Goal: Task Accomplishment & Management: Manage account settings

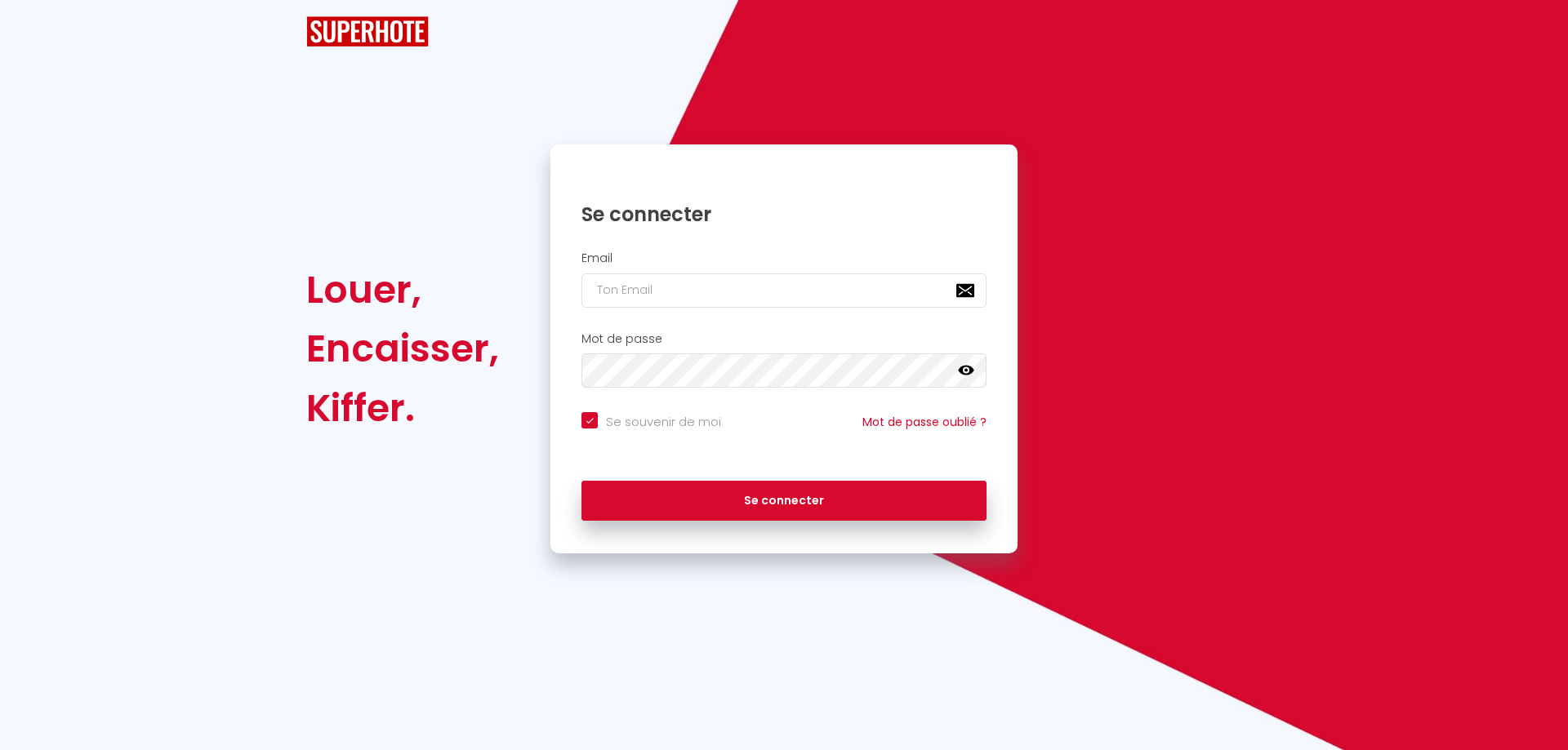
checkbox input "true"
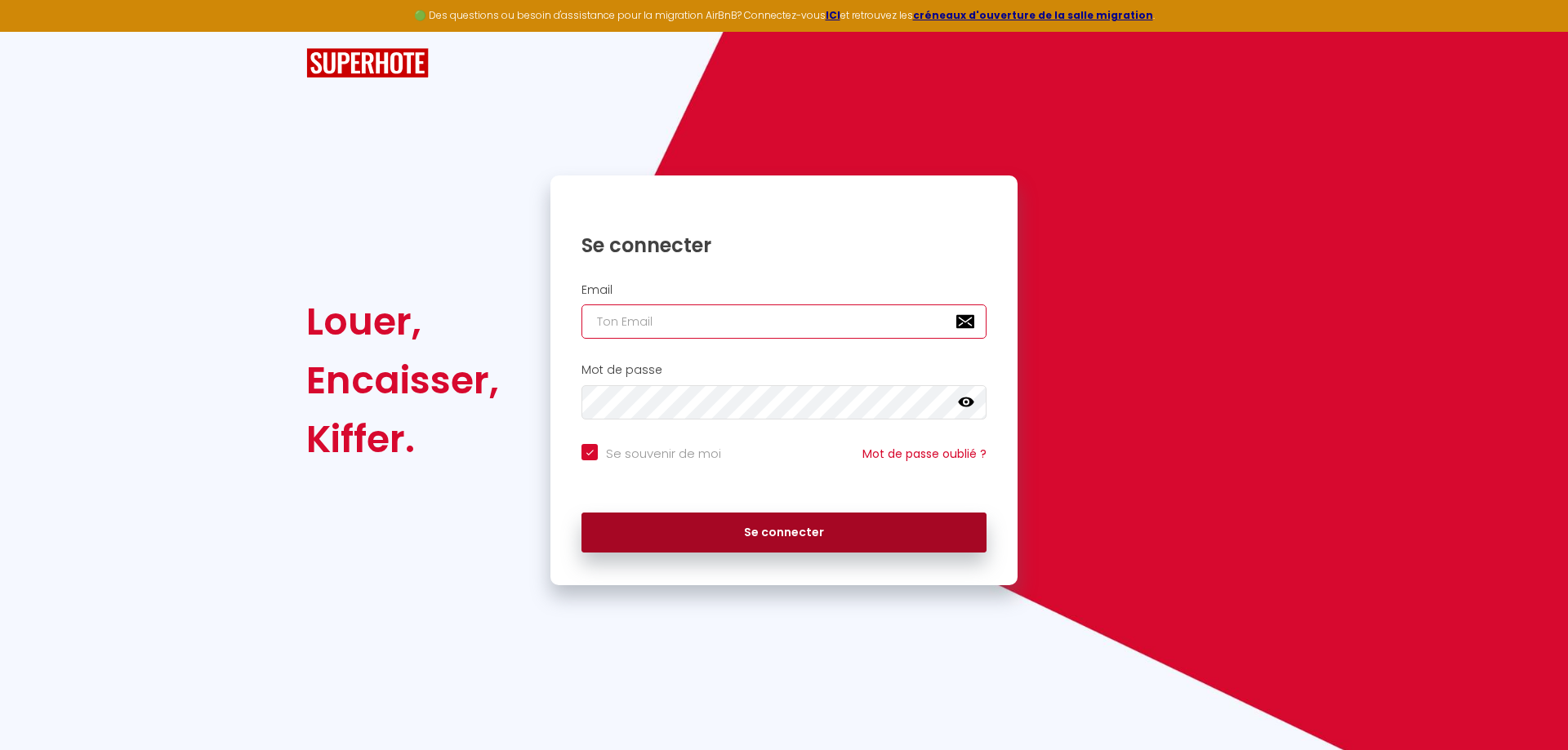
type input "[EMAIL_ADDRESS][DOMAIN_NAME]"
click at [734, 532] on button "Se connecter" at bounding box center [784, 533] width 405 height 41
checkbox input "true"
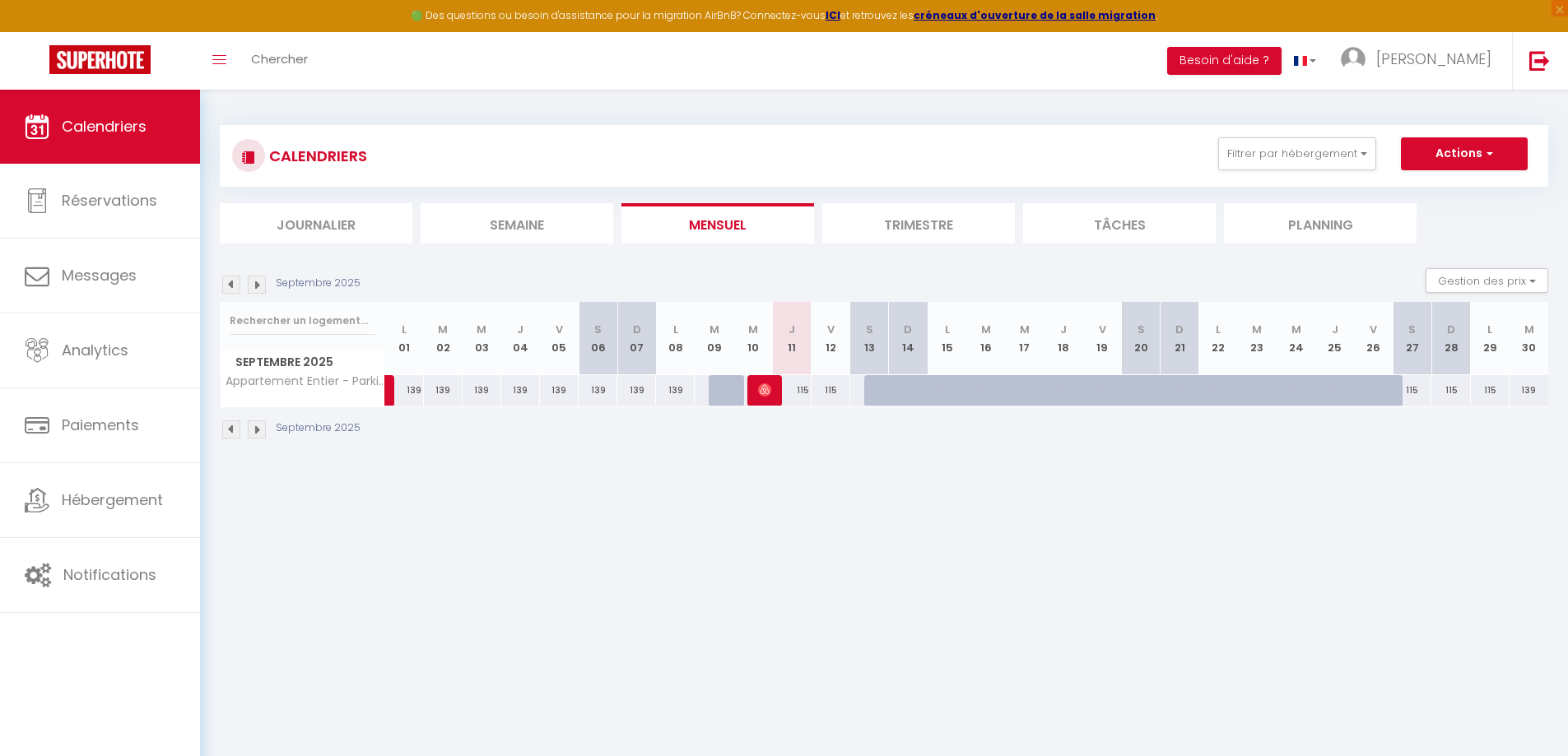
click at [753, 395] on div at bounding box center [766, 391] width 39 height 32
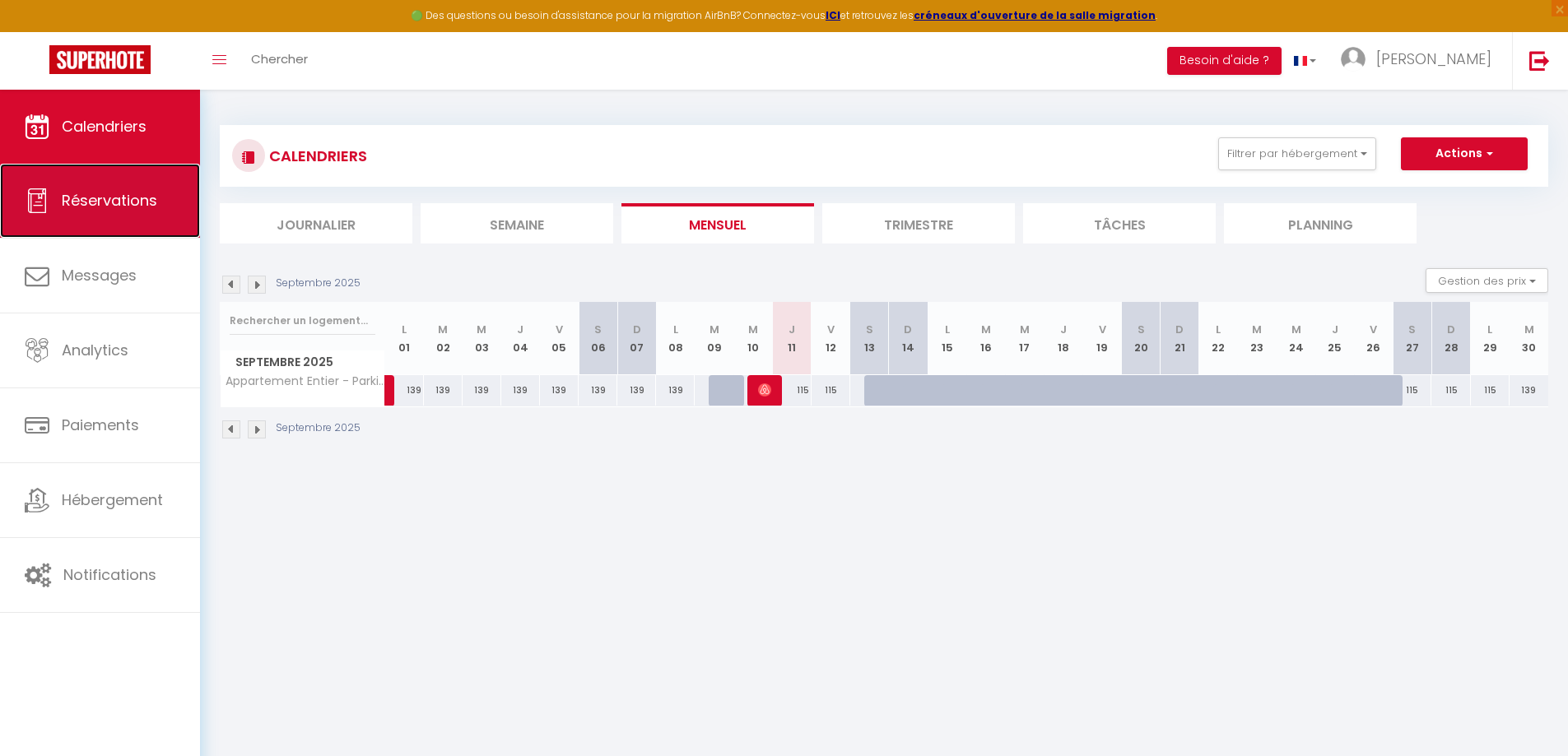
click at [121, 208] on span "Réservations" at bounding box center [109, 200] width 95 height 21
select select "not_cancelled"
select select
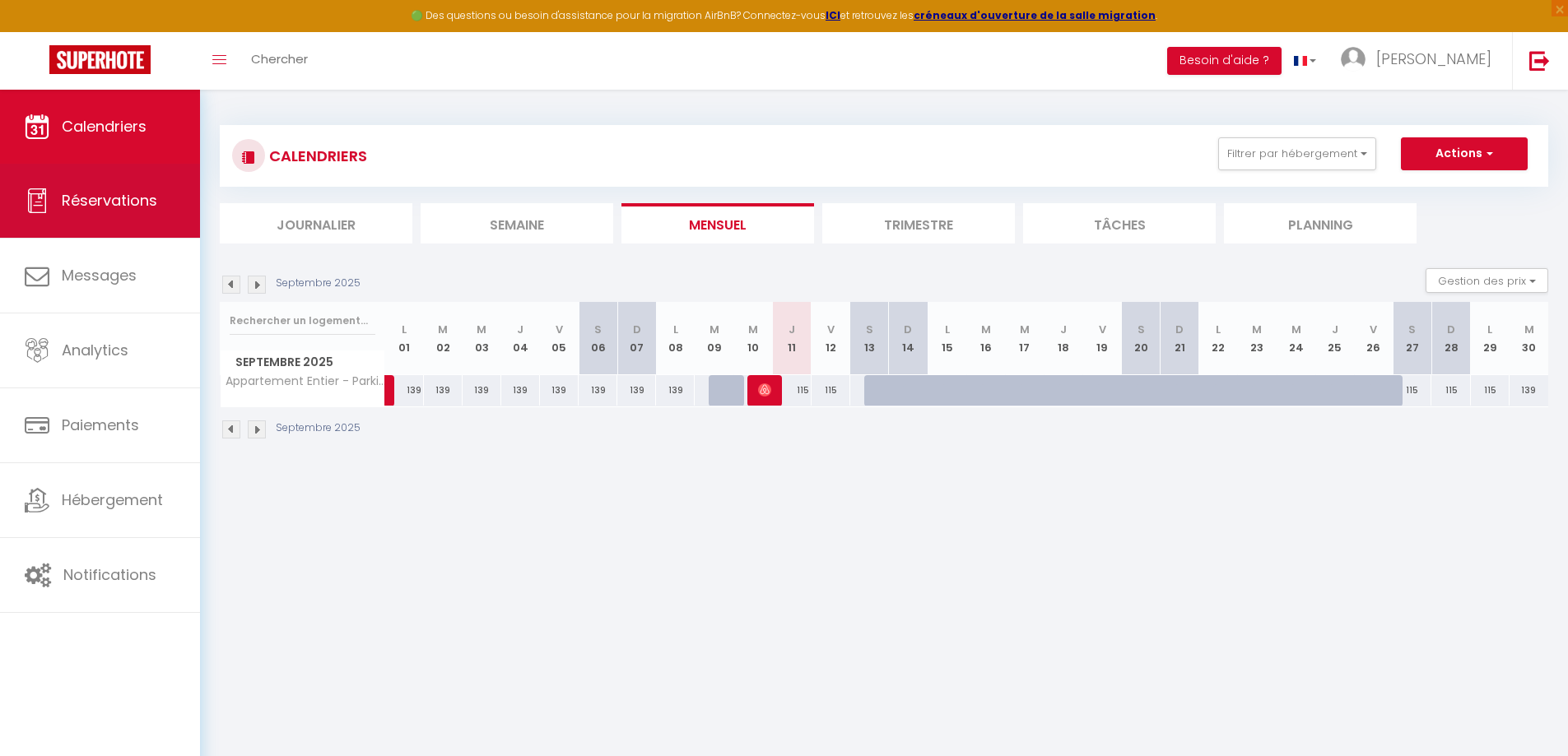
select select
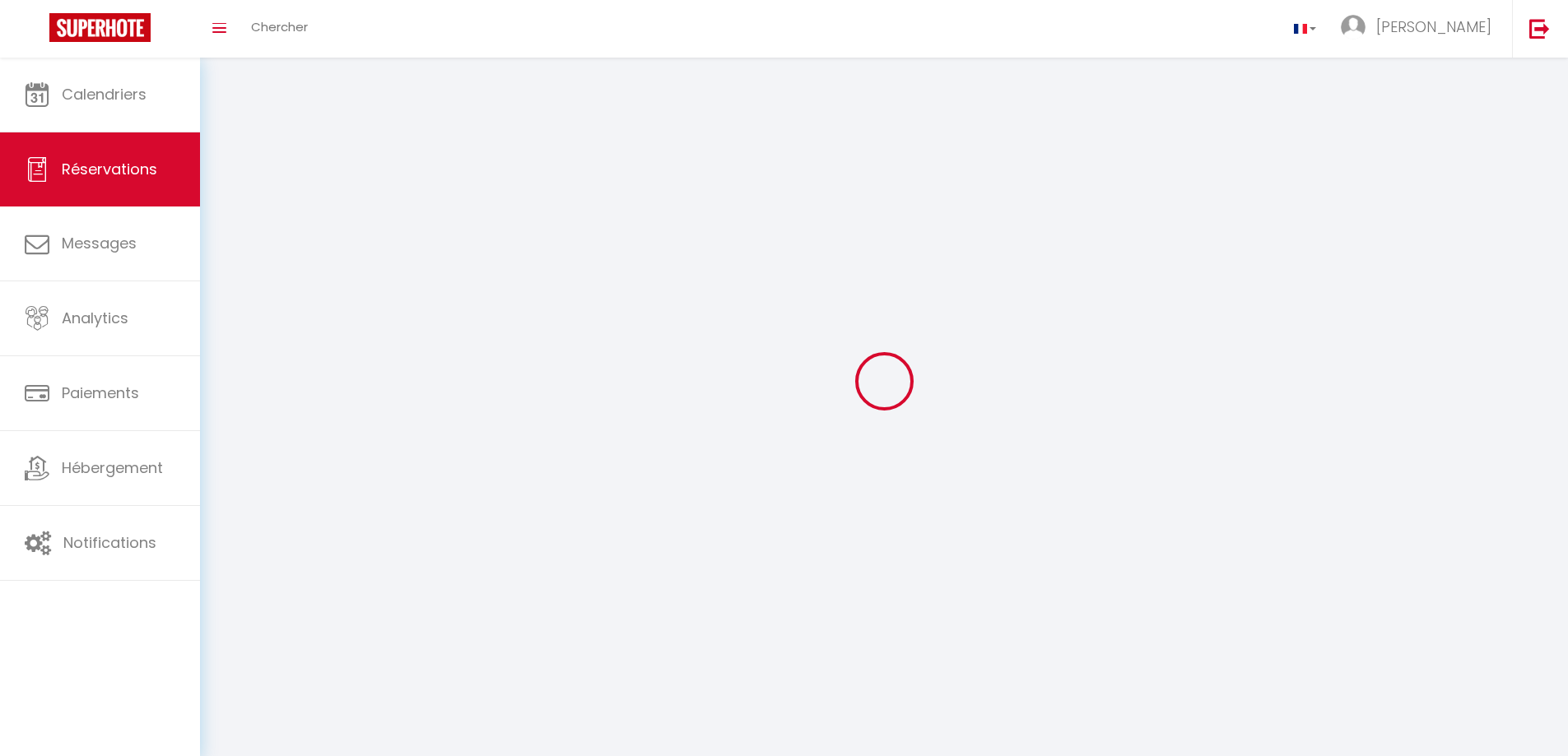
select select
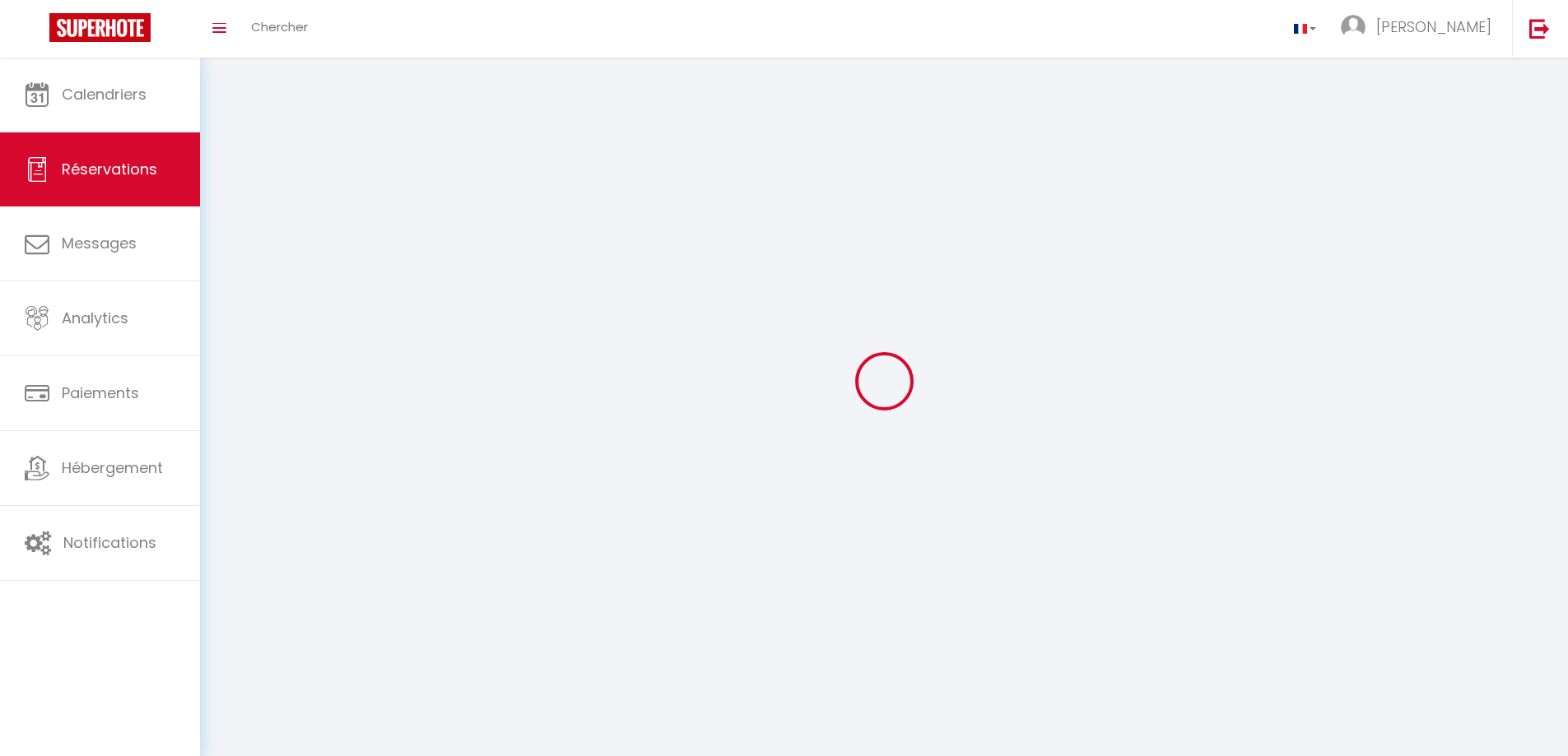
select select
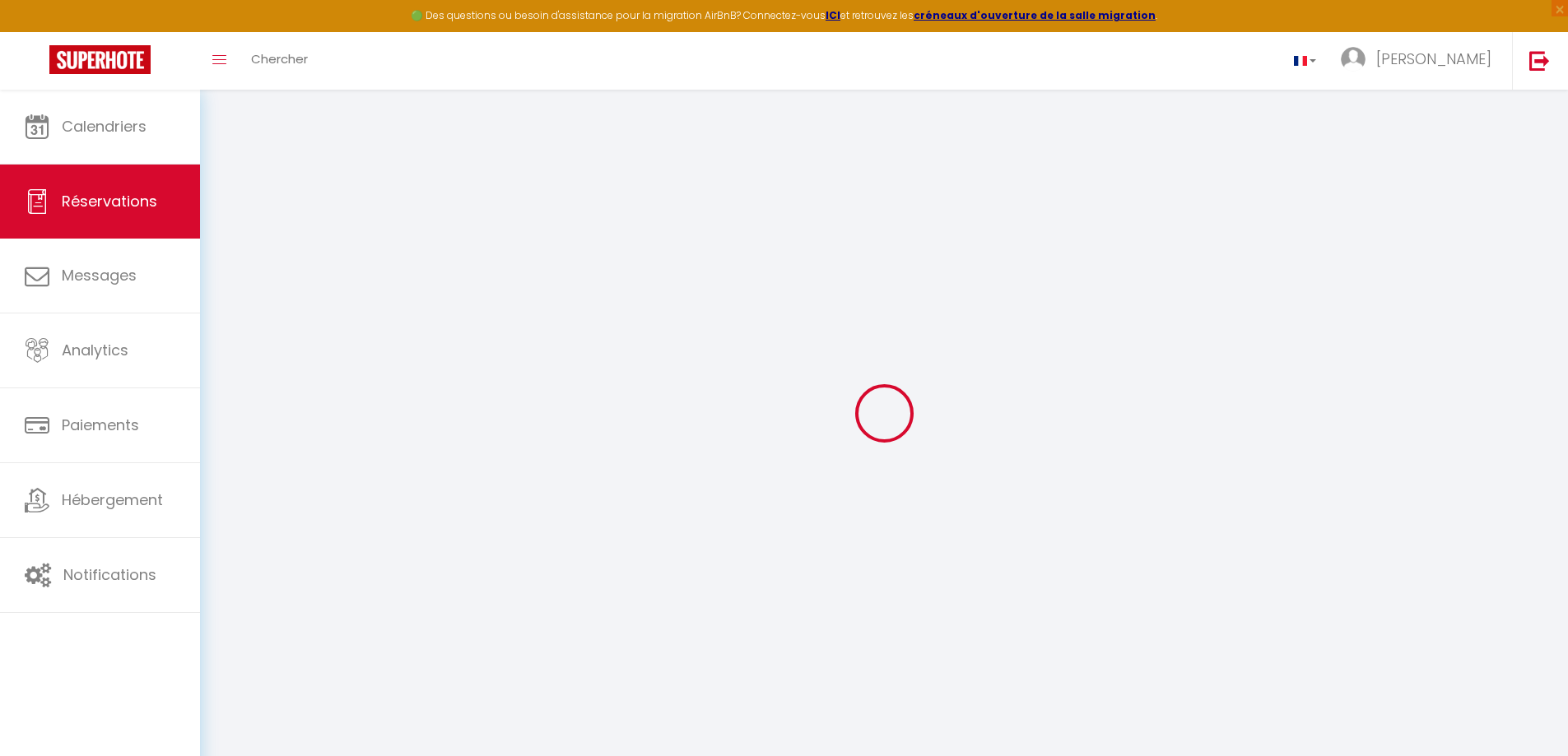
select select
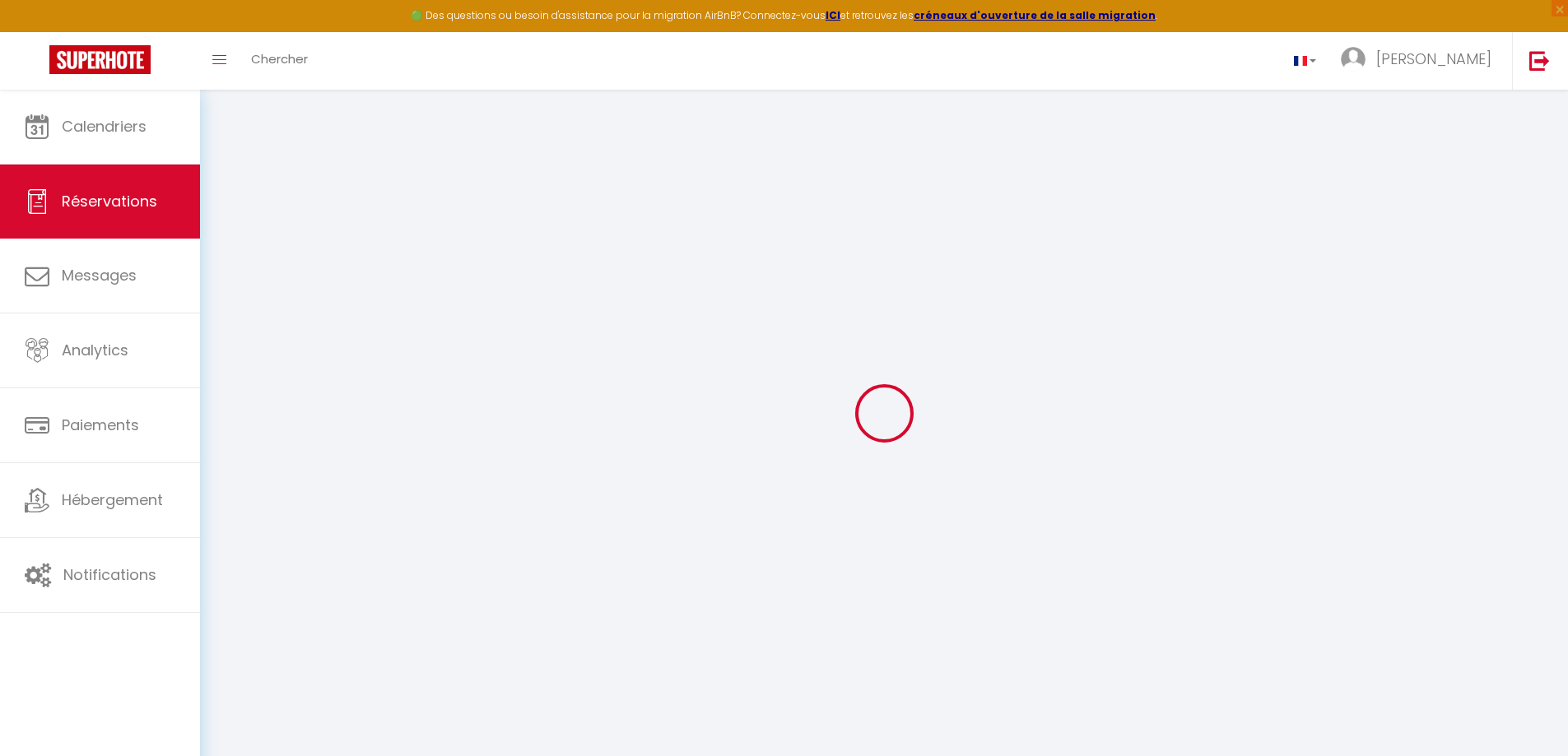
select select
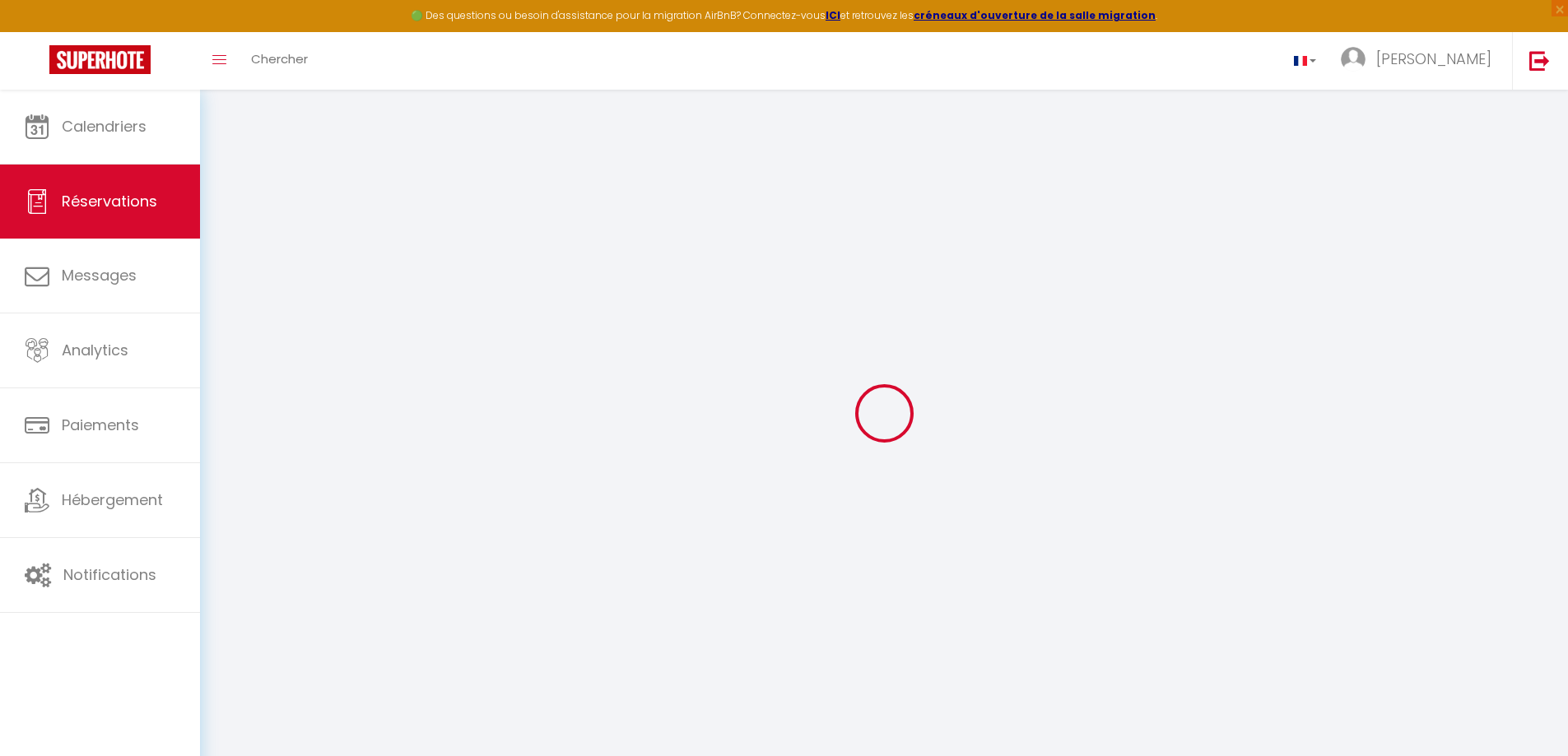
select select
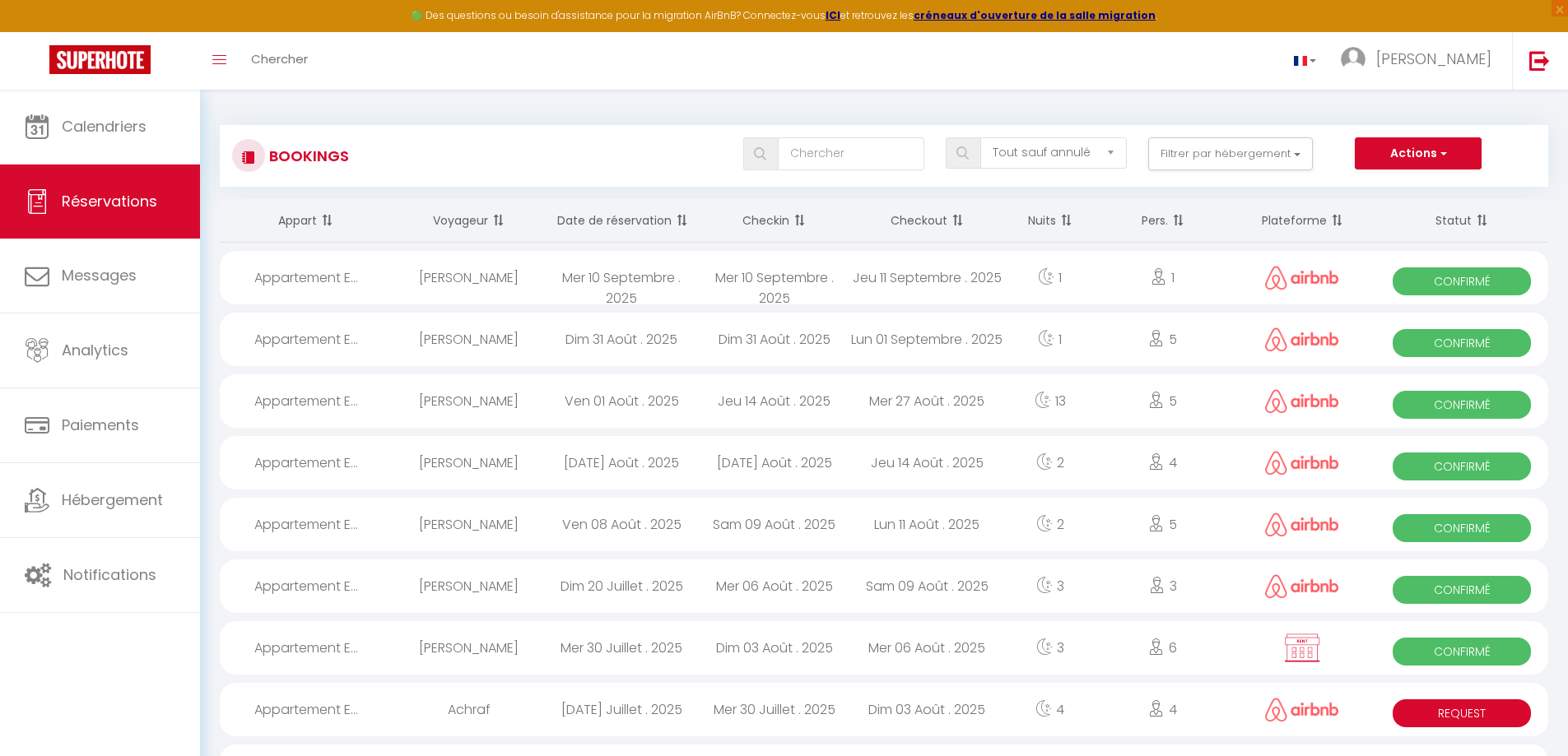
click at [696, 270] on div "Mer 10 Septembre . 2025" at bounding box center [622, 278] width 153 height 53
select select "OK"
select select "1"
select select "0"
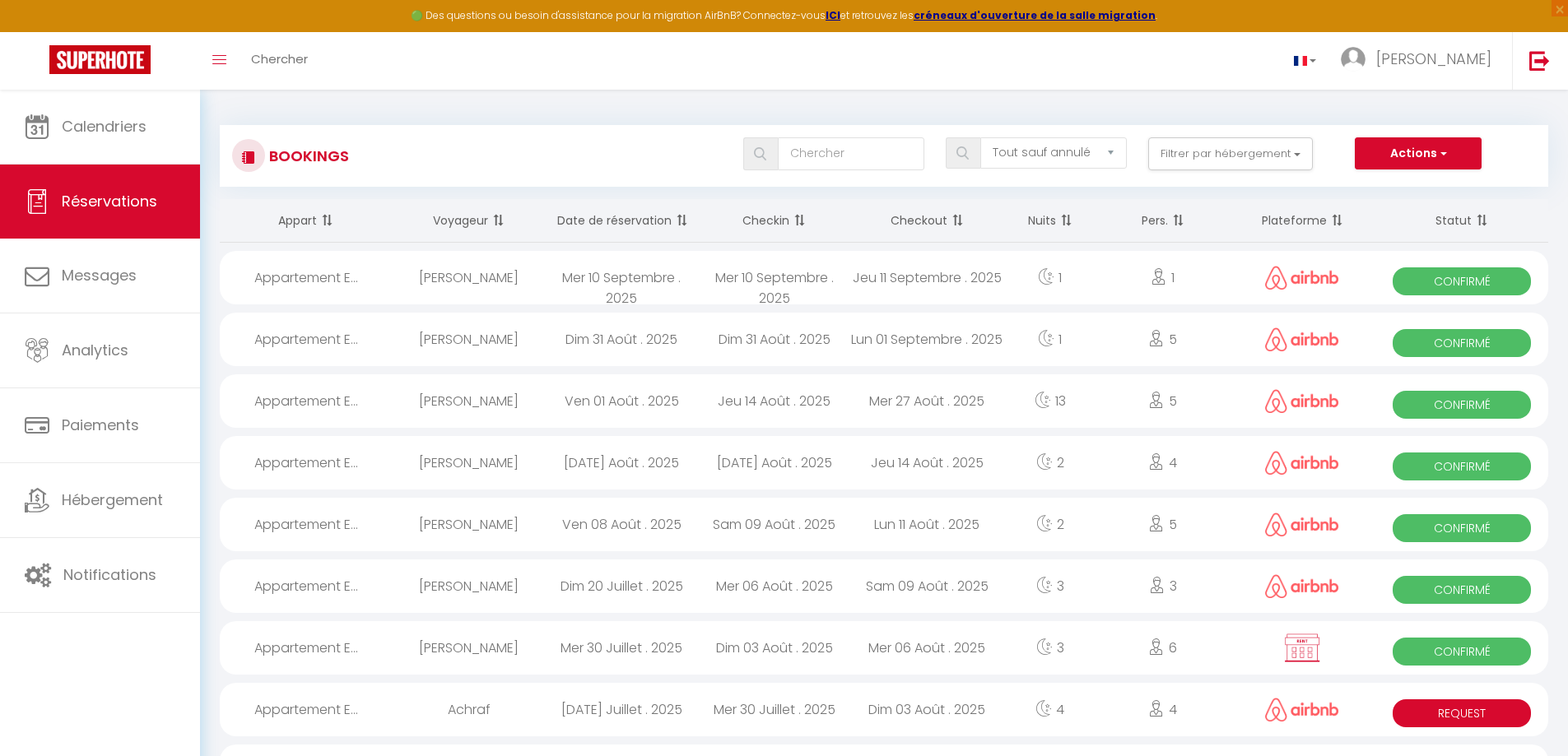
select select "1"
select select
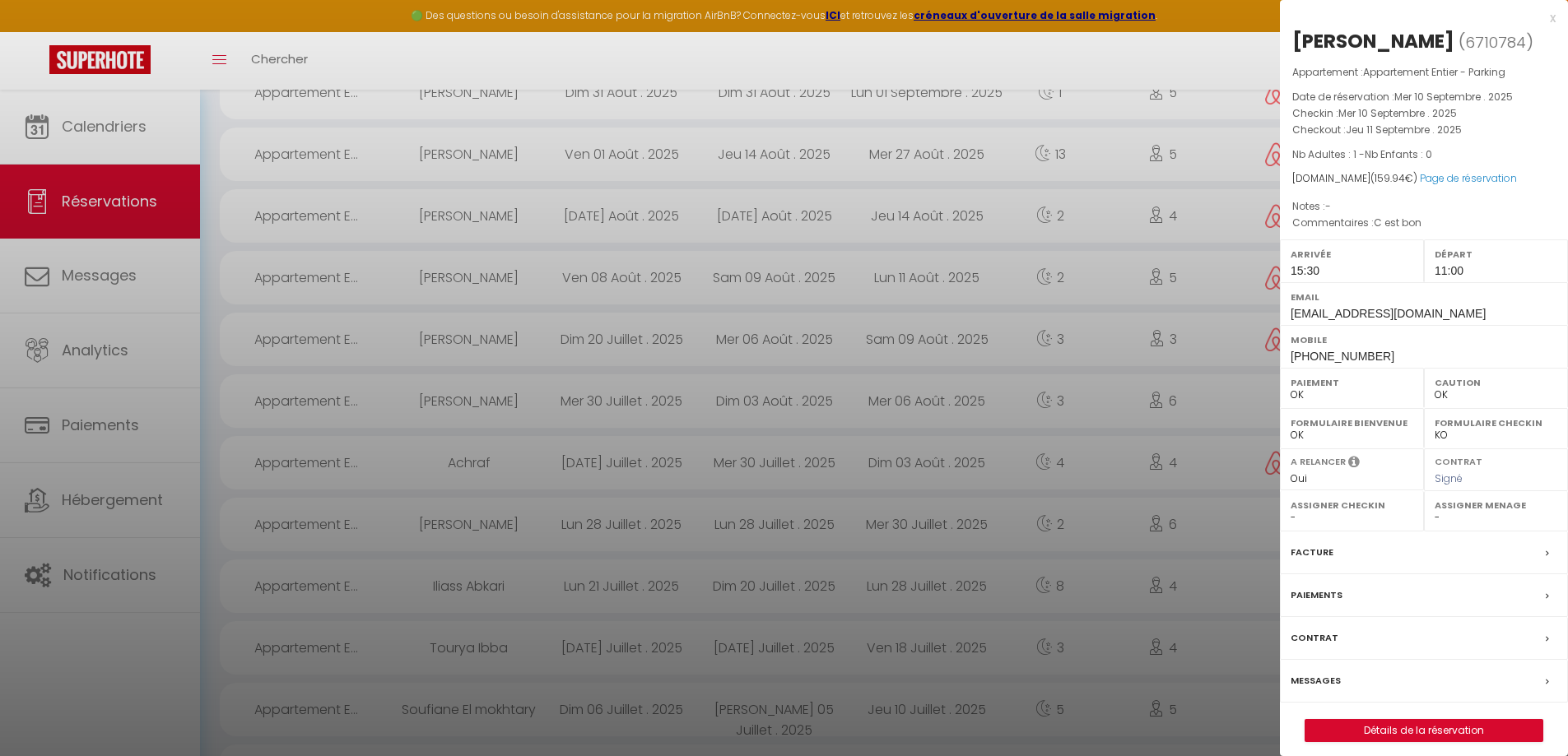
scroll to position [494, 0]
click at [1328, 561] on label "Facture" at bounding box center [1312, 552] width 43 height 17
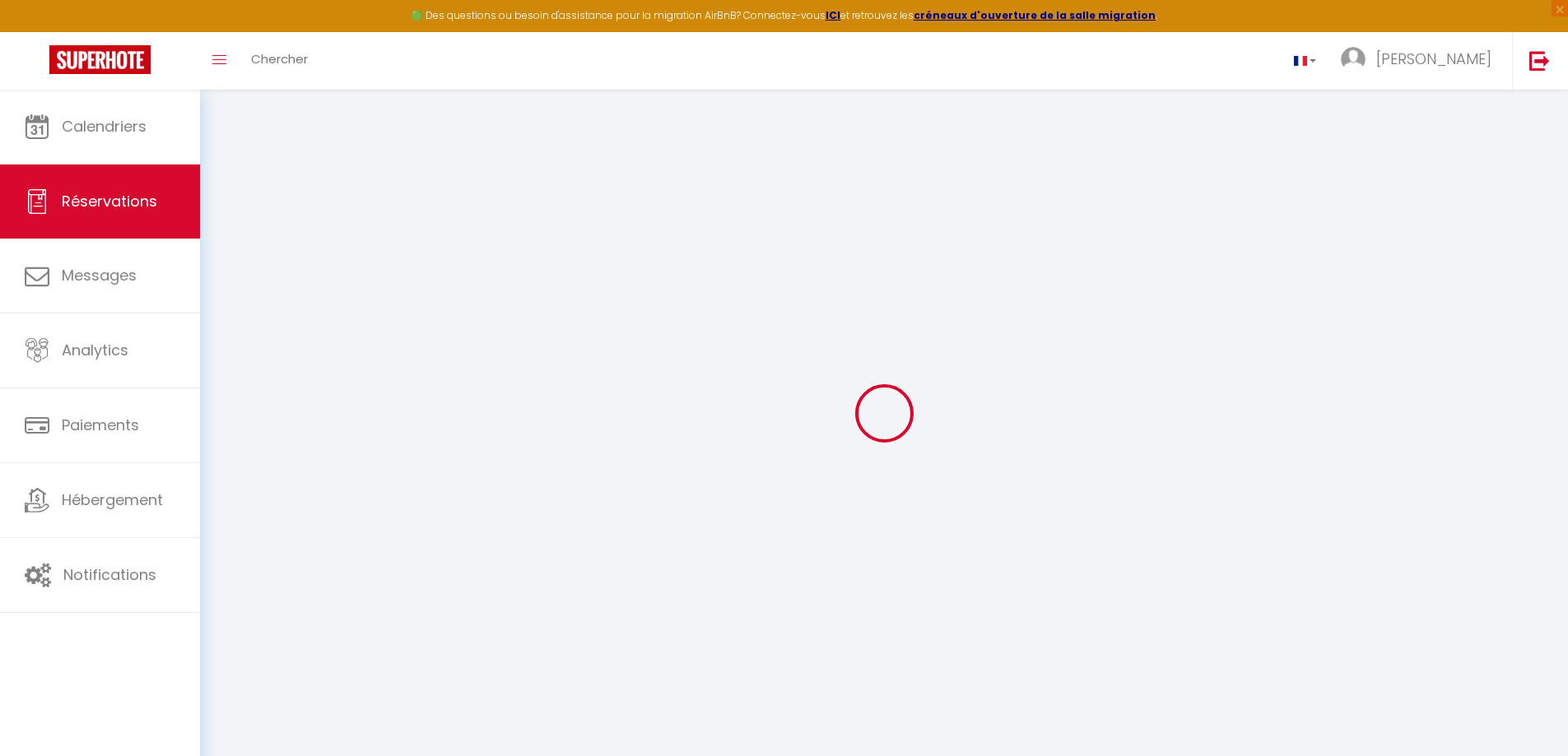
select select "cleaning"
select select
checkbox input "false"
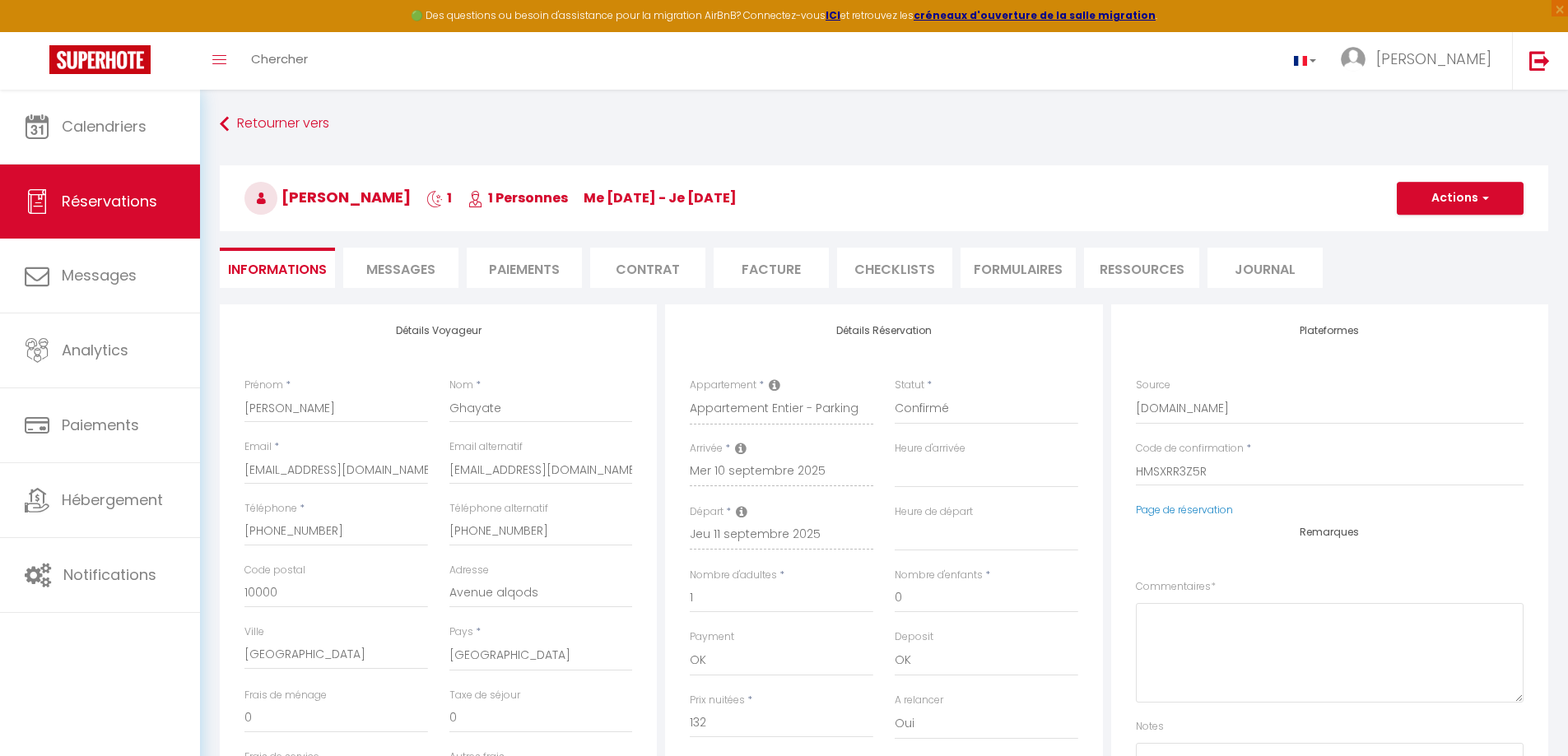
select select
checkbox input "false"
type textarea "C est bon"
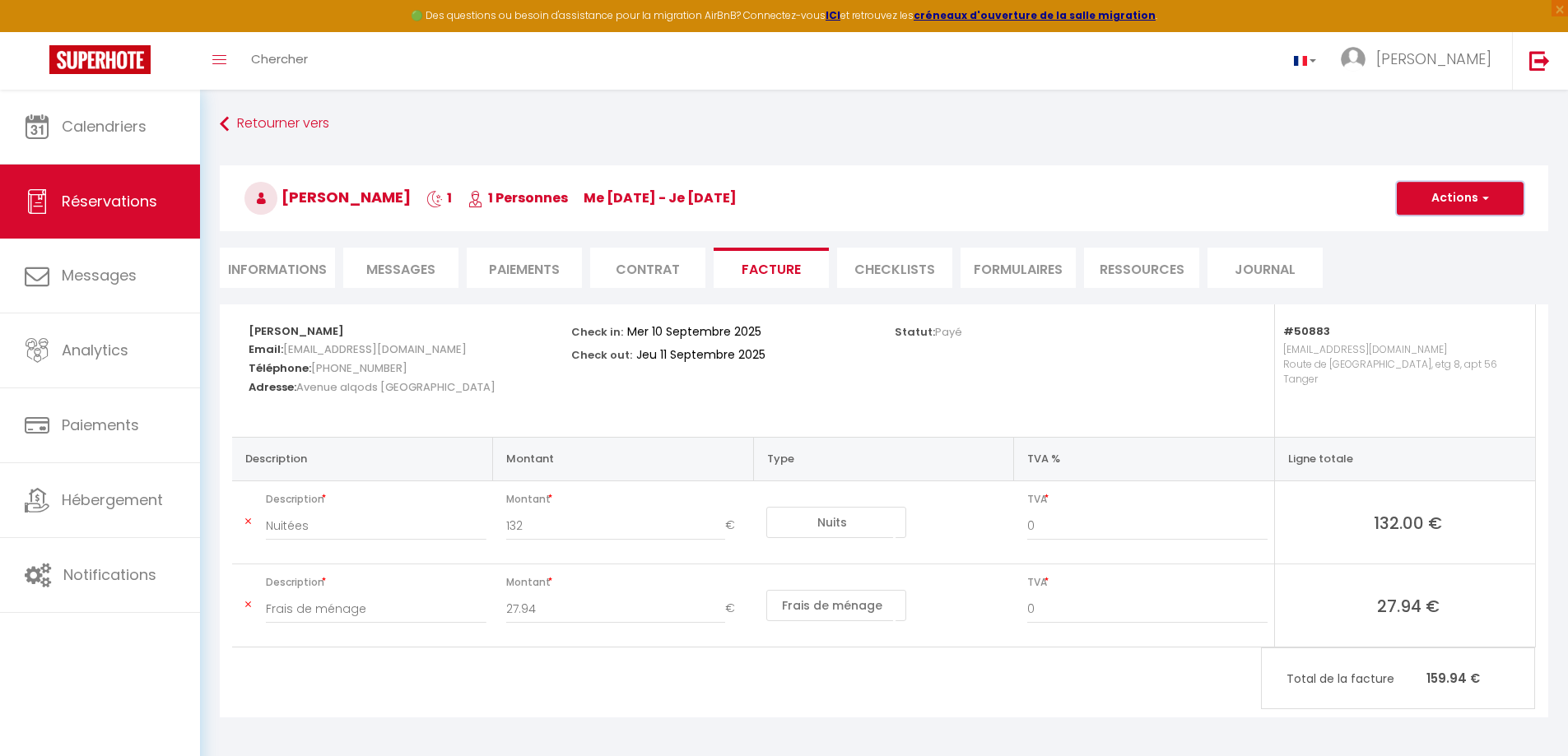
click at [1493, 194] on button "Actions" at bounding box center [1460, 198] width 127 height 33
click at [1429, 250] on link "Aperçu et éditer" at bounding box center [1448, 256] width 139 height 22
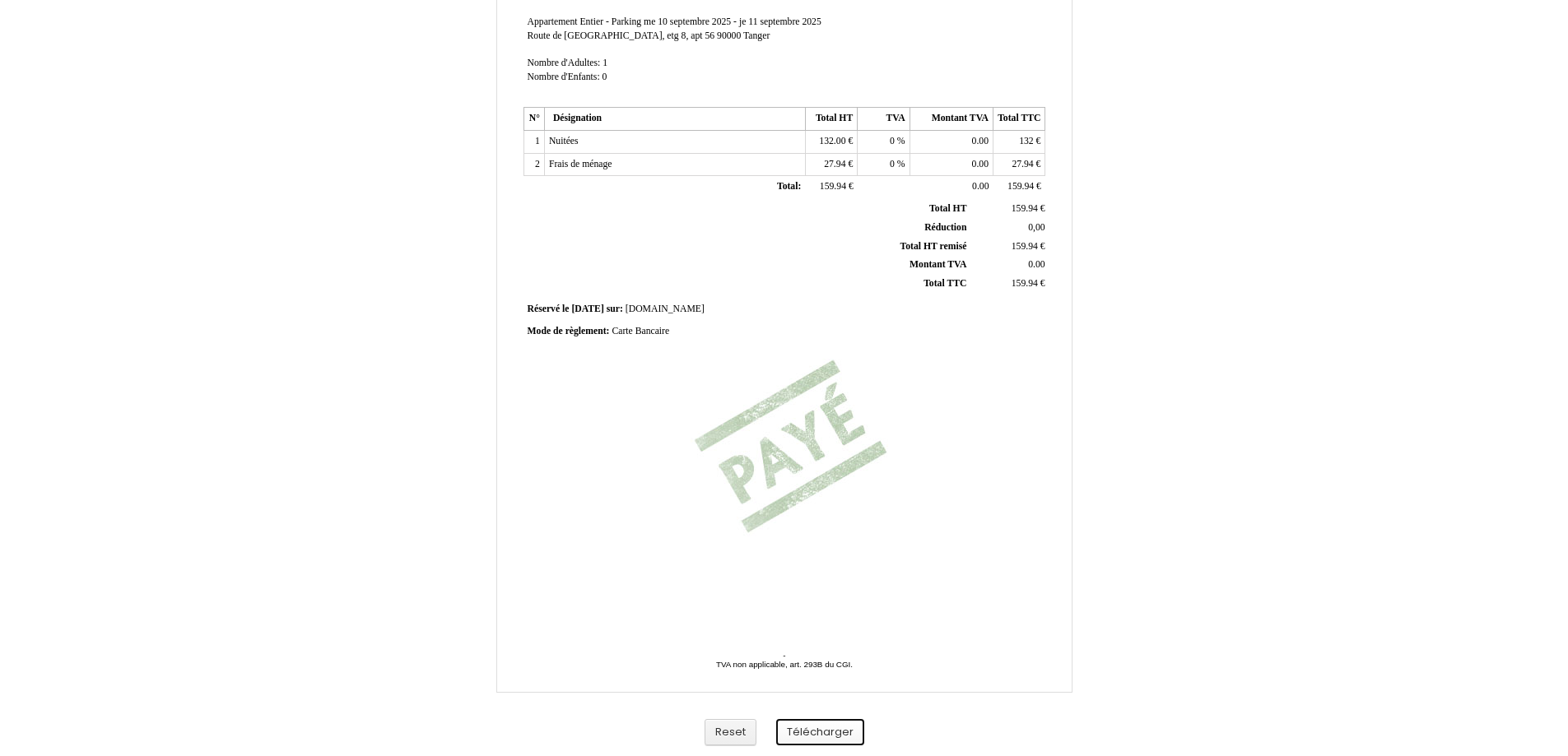
click at [814, 734] on button "Télécharger" at bounding box center [820, 732] width 88 height 27
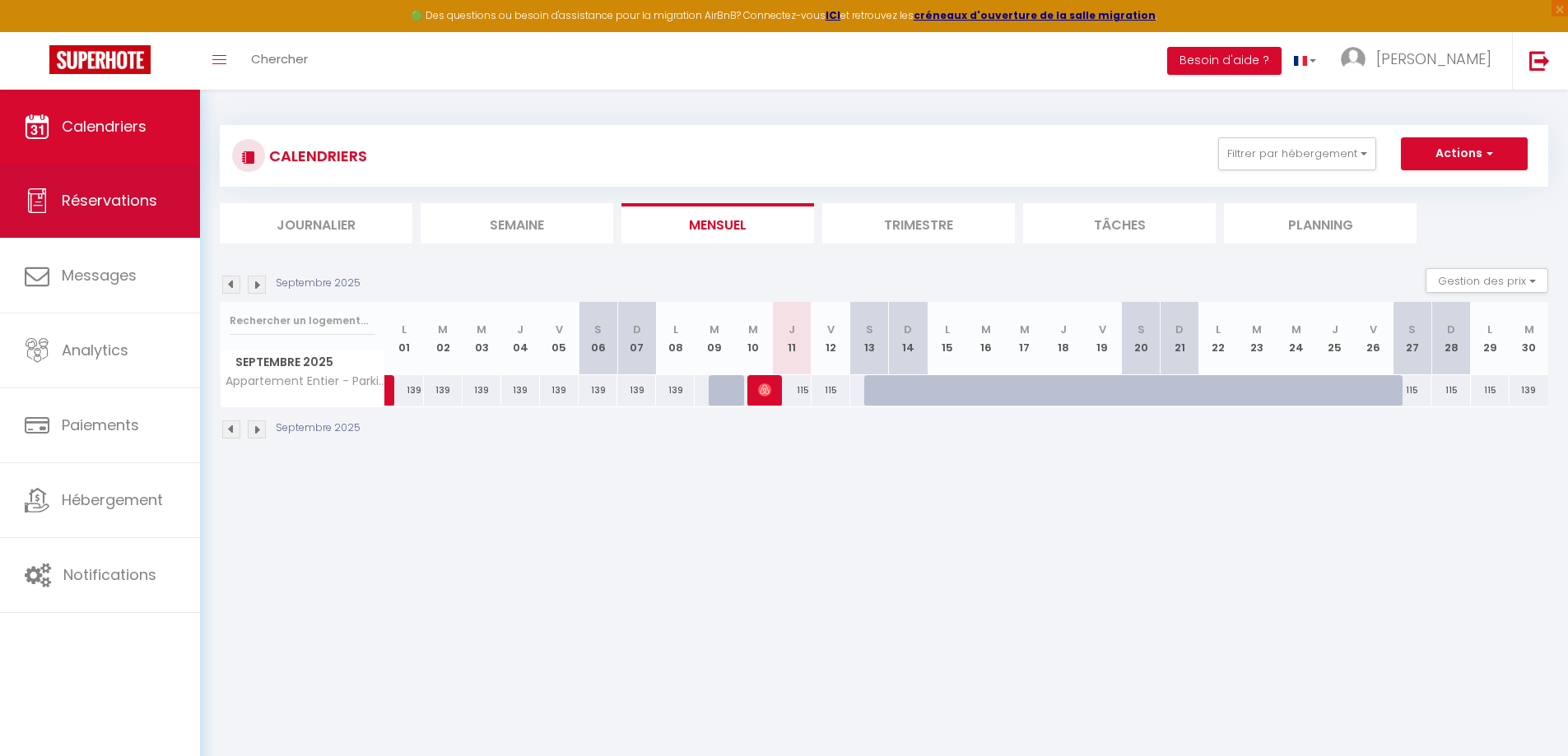
click at [121, 195] on span "Réservations" at bounding box center [109, 200] width 95 height 21
select select "not_cancelled"
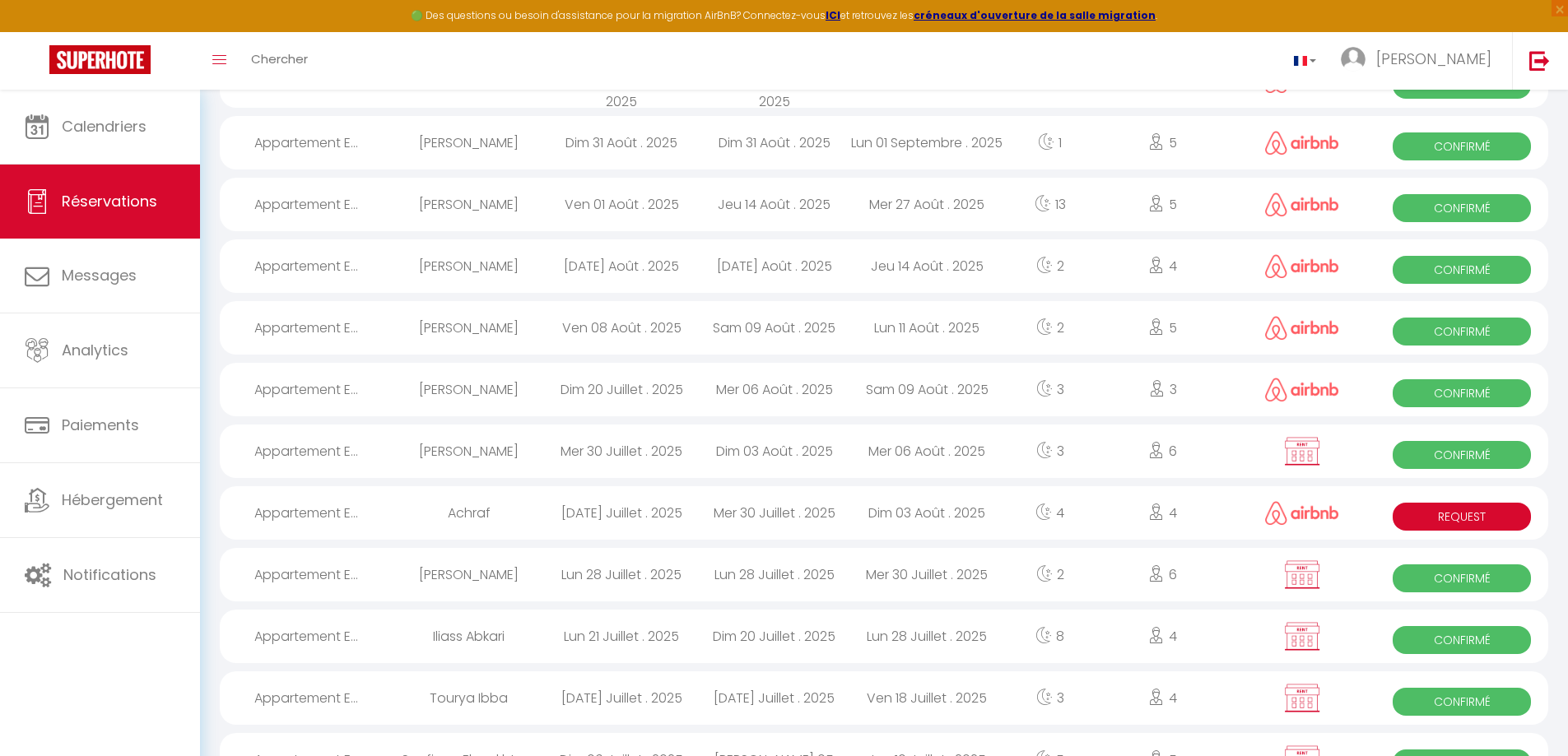
scroll to position [32, 0]
